Goal: Transaction & Acquisition: Purchase product/service

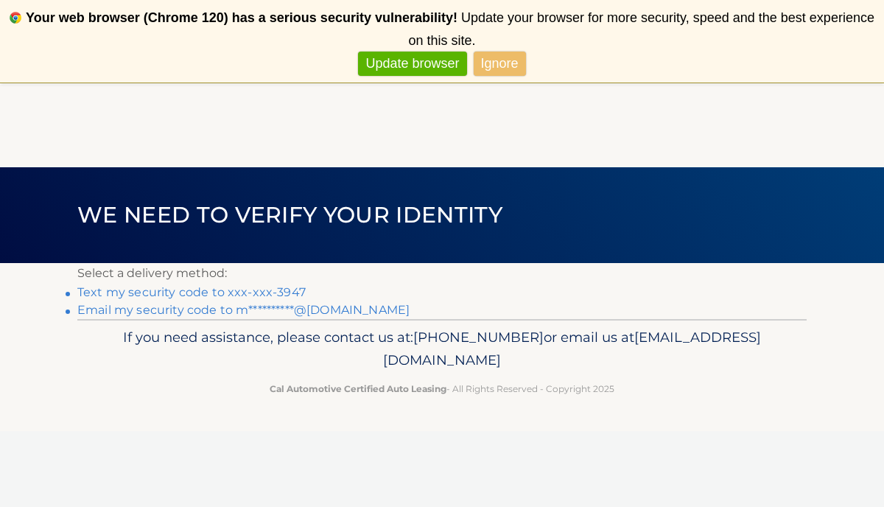
click at [426, 223] on span "We need to verify your identity" at bounding box center [289, 214] width 425 height 27
click at [475, 199] on h1 "We need to verify your identity" at bounding box center [290, 215] width 458 height 39
click at [85, 289] on link "Text my security code to xxx-xxx-3947" at bounding box center [191, 292] width 228 height 14
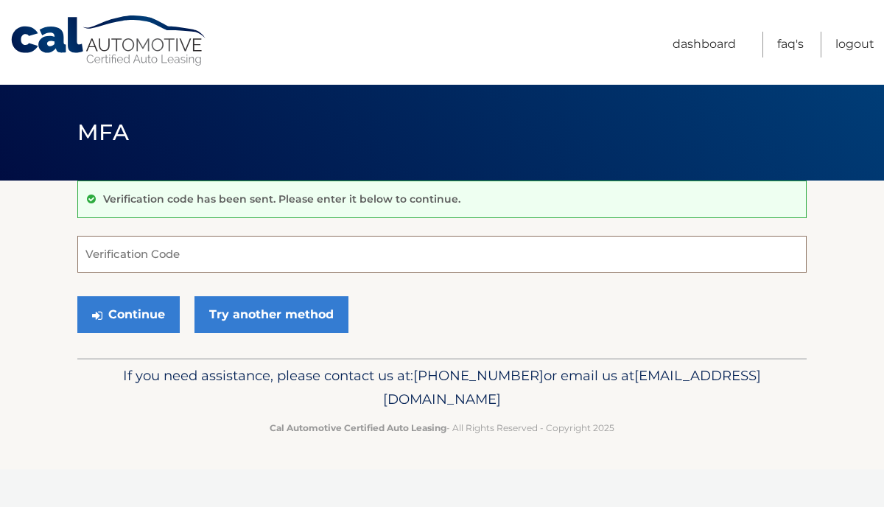
click at [99, 257] on input "Verification Code" at bounding box center [441, 254] width 729 height 37
click at [99, 251] on input "Verification Code" at bounding box center [441, 254] width 729 height 37
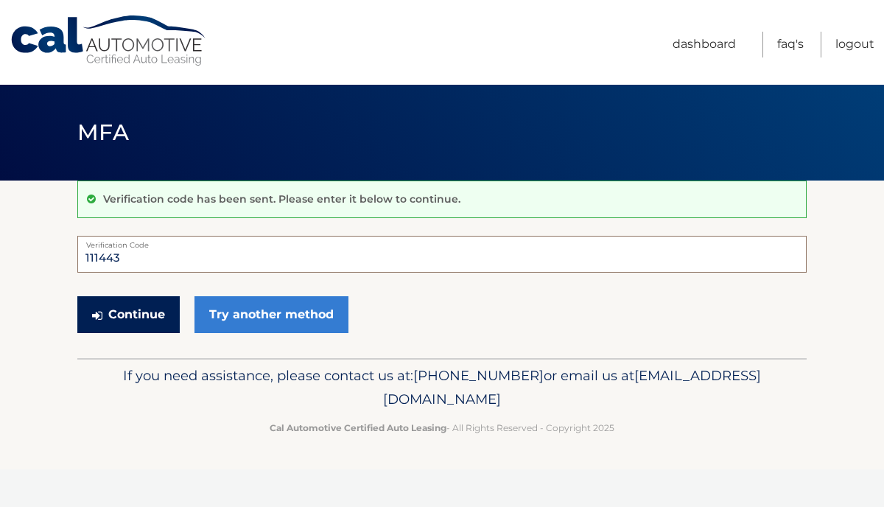
type input "111443"
click at [136, 315] on button "Continue" at bounding box center [128, 314] width 102 height 37
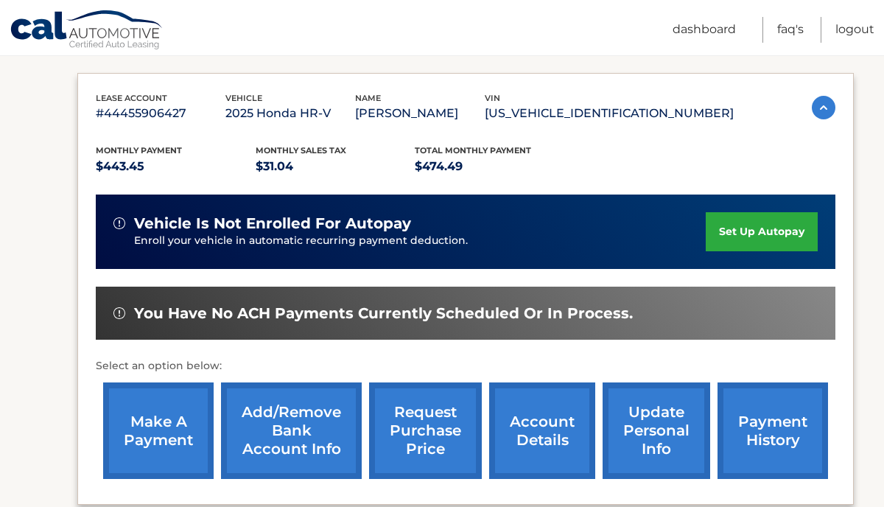
scroll to position [231, 0]
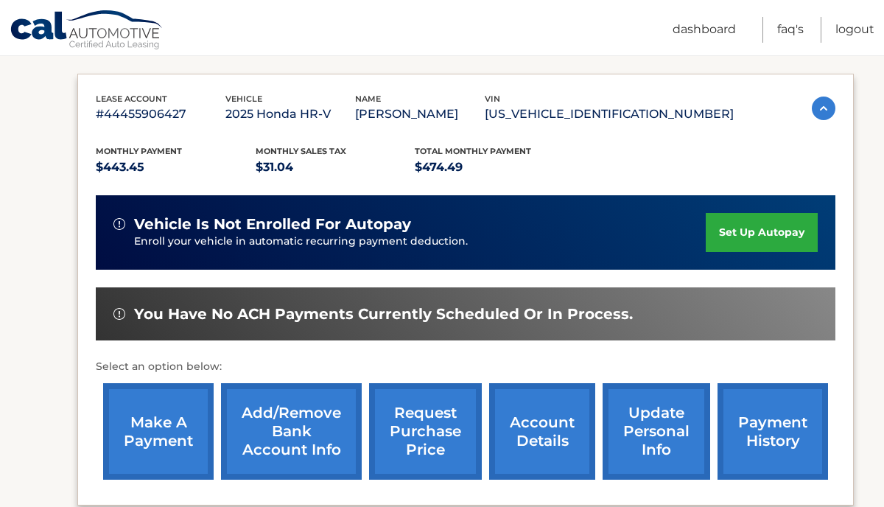
click at [162, 426] on link "make a payment" at bounding box center [158, 431] width 110 height 96
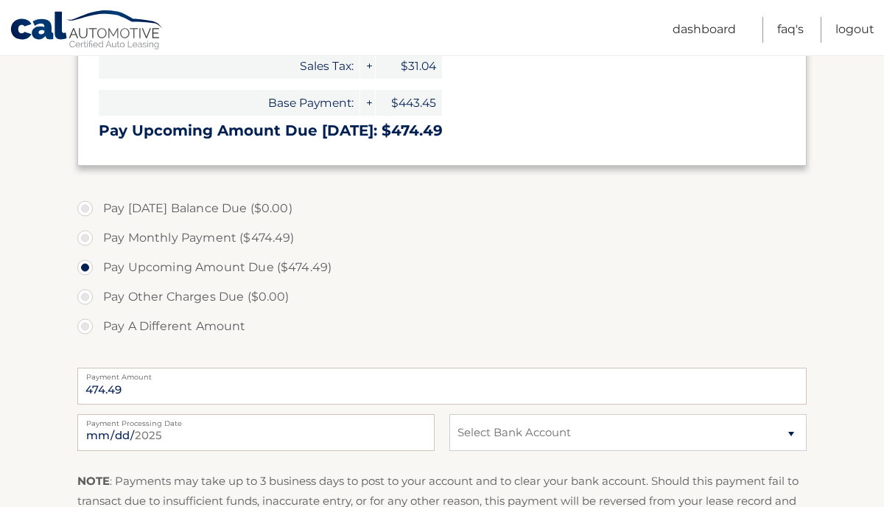
scroll to position [312, 0]
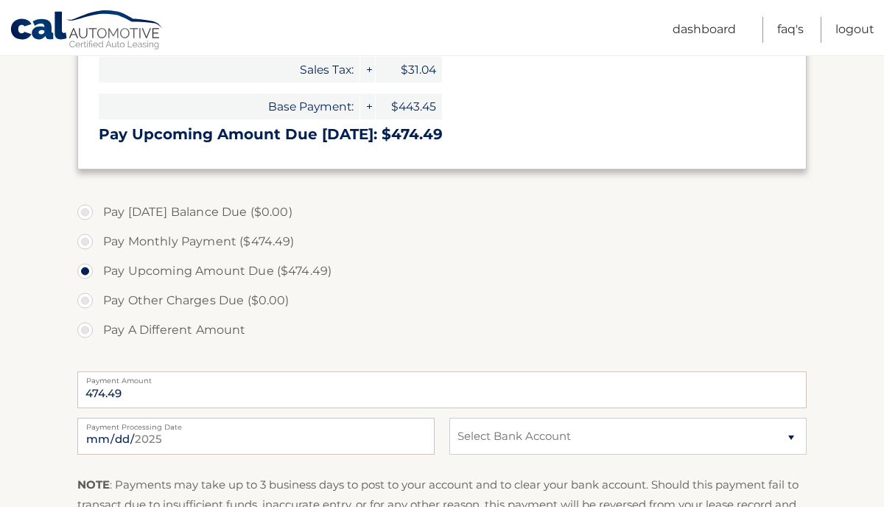
click at [83, 227] on input "Pay Monthly Payment ($474.49)" at bounding box center [90, 239] width 15 height 24
radio input "true"
click at [449, 418] on select "Select Bank Account Checking CITIBANK *****1767 Checking CITIBANK *****1767" at bounding box center [627, 436] width 357 height 37
select select "MTNmMGNiOTItYWQ5MC00ODY1LTgwMDQtMjFiYzE1YTFjZTE5"
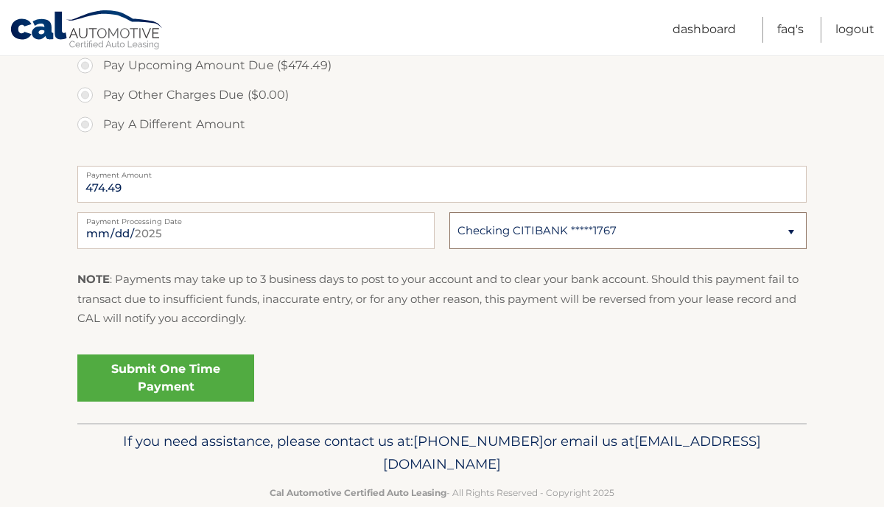
scroll to position [521, 0]
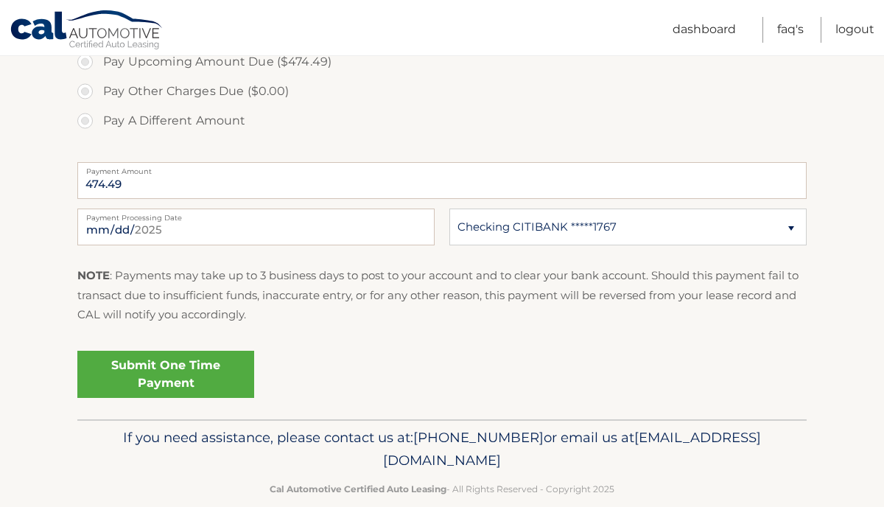
click at [0, 0] on button "Submit" at bounding box center [0, 0] width 0 height 0
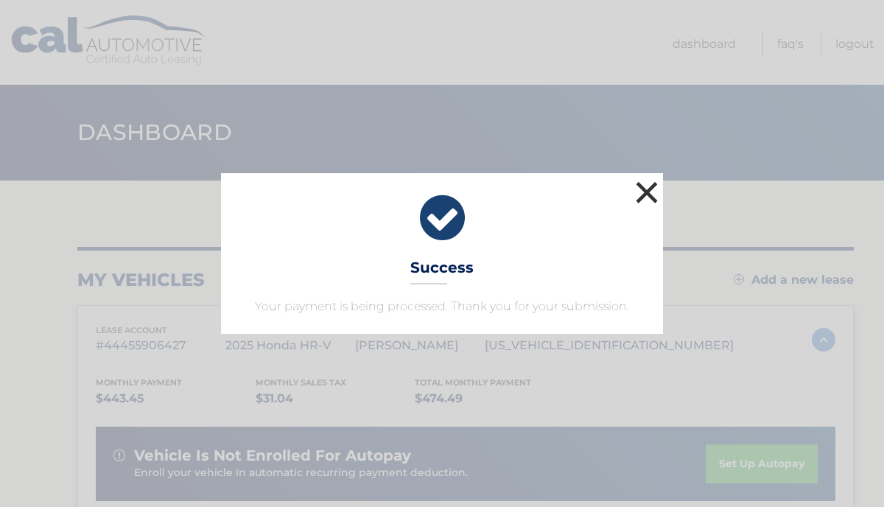
click at [646, 190] on button "×" at bounding box center [646, 192] width 29 height 29
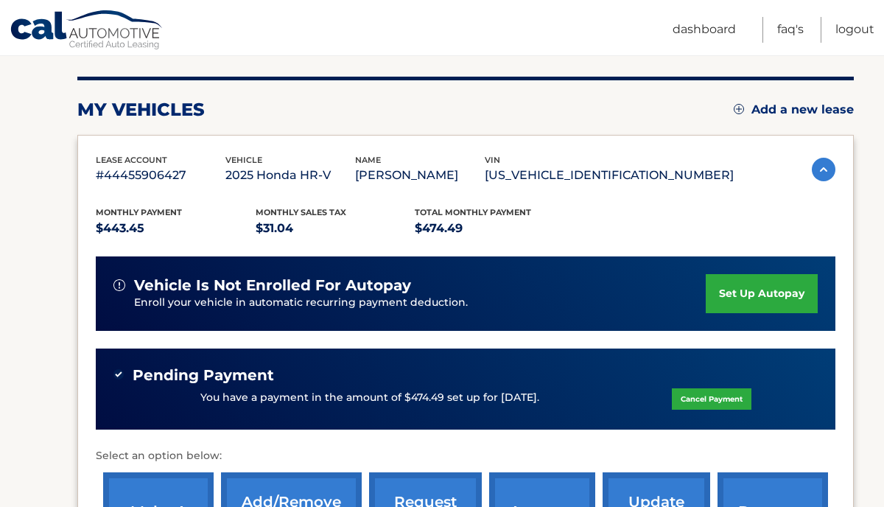
scroll to position [171, 0]
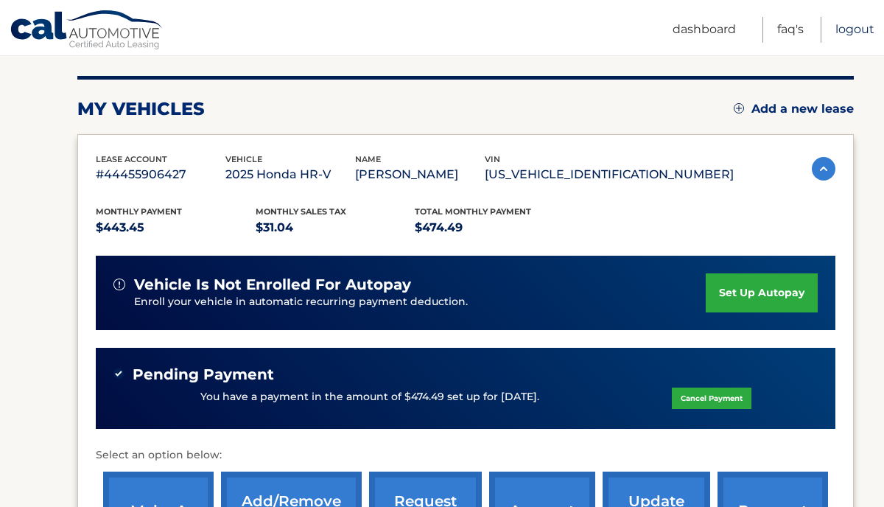
click at [855, 29] on link "Logout" at bounding box center [854, 30] width 39 height 26
